Goal: Obtain resource: Download file/media

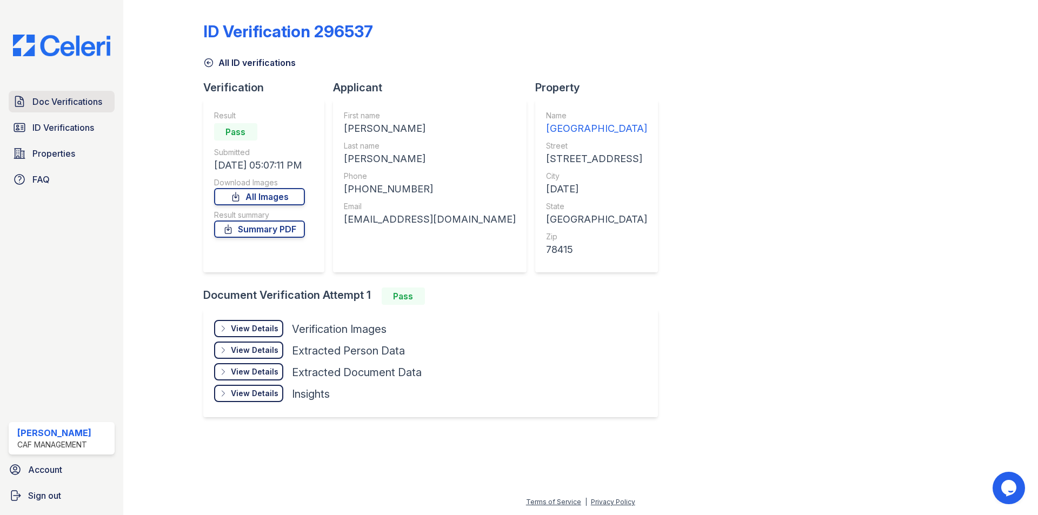
click at [36, 105] on span "Doc Verifications" at bounding box center [67, 101] width 70 height 13
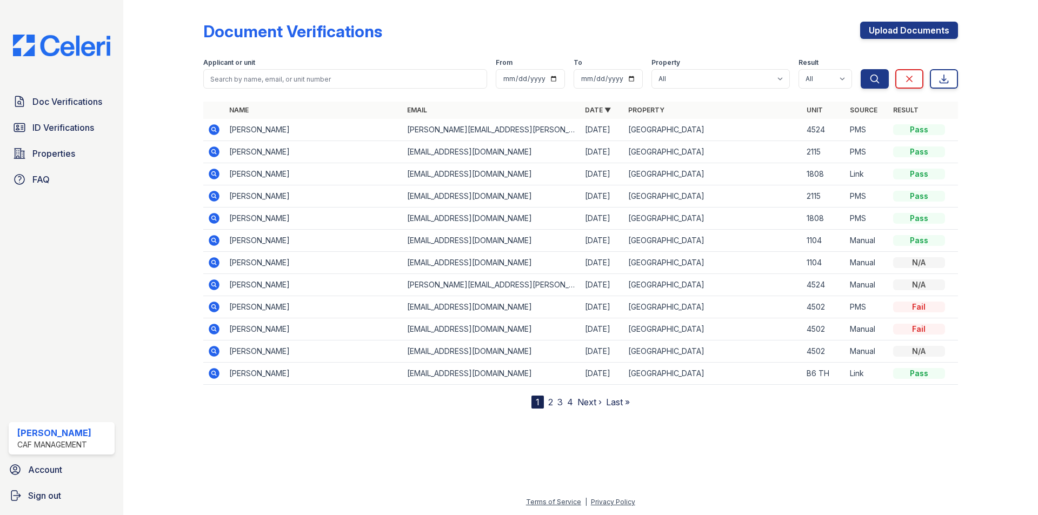
click at [220, 129] on icon at bounding box center [214, 129] width 13 height 13
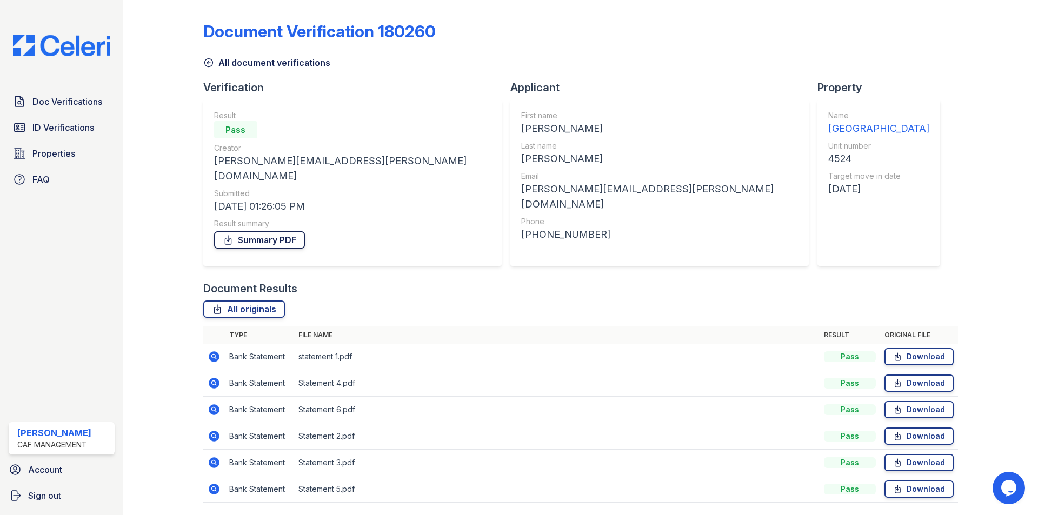
click at [274, 231] on link "Summary PDF" at bounding box center [259, 239] width 91 height 17
